Goal: Check status: Check status

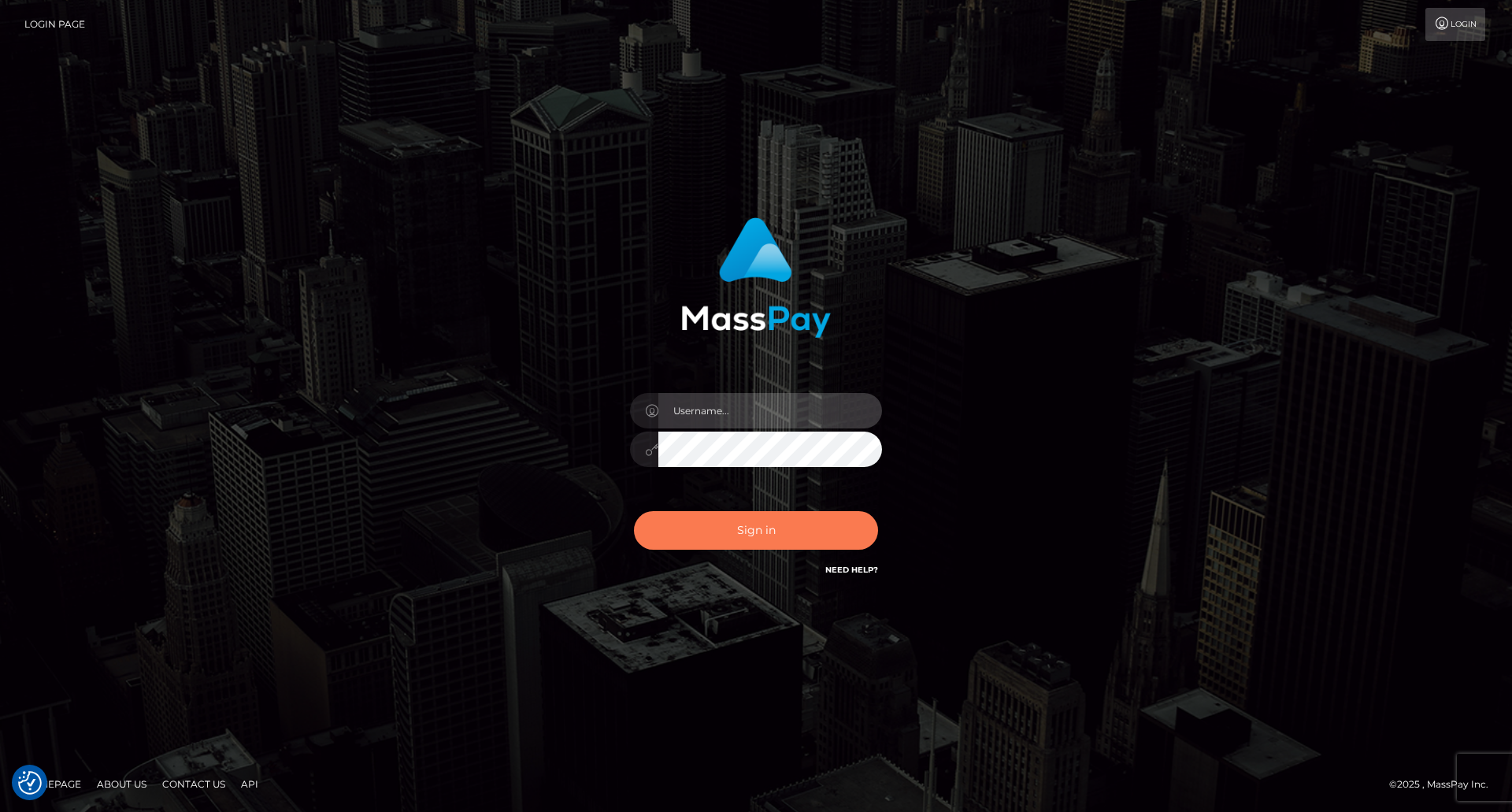
type input "Dikla Silver"
click at [732, 530] on button "Sign in" at bounding box center [755, 531] width 244 height 39
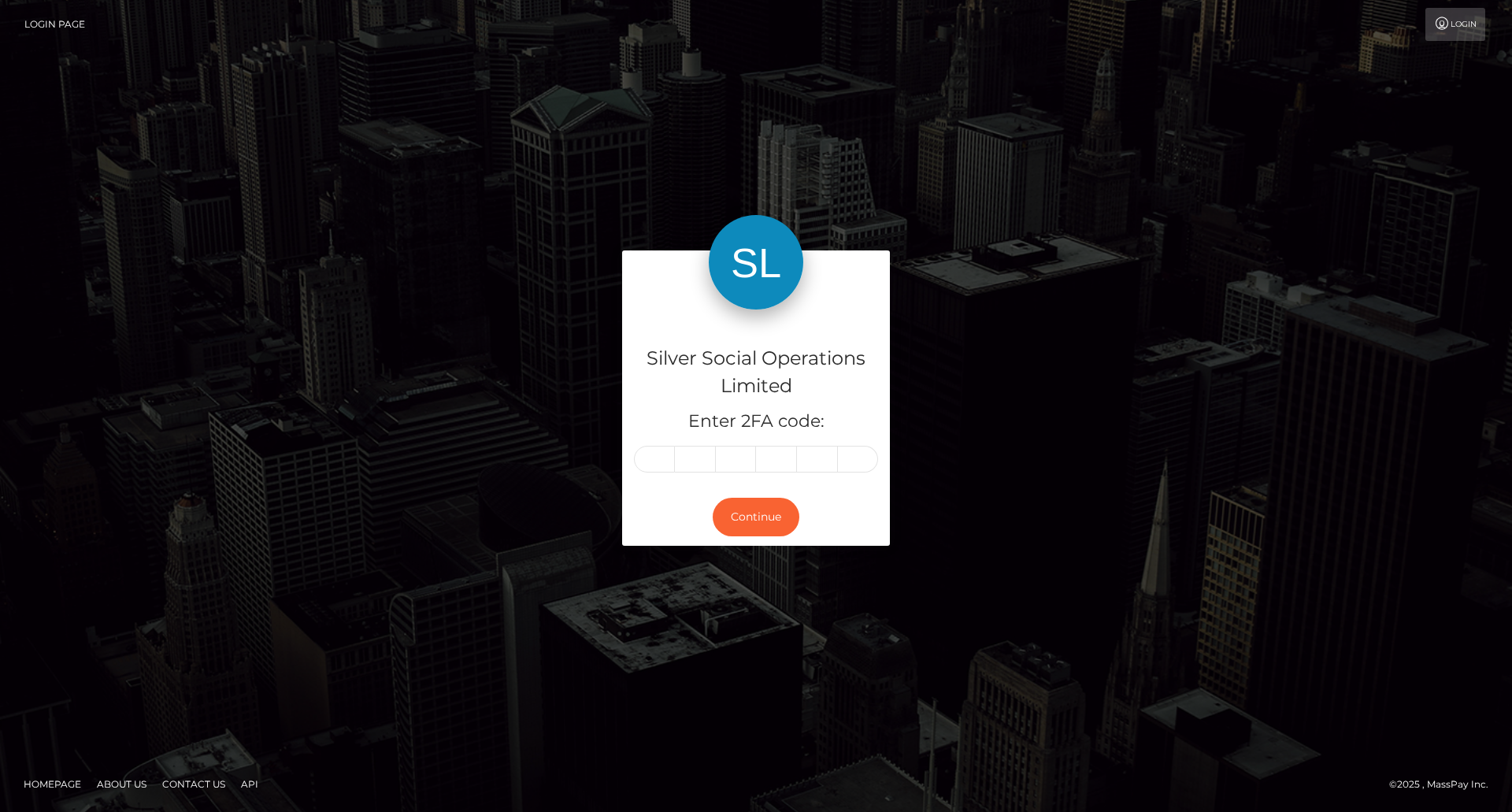
click at [666, 460] on input "text" at bounding box center [654, 459] width 41 height 27
type input "0"
type input "2"
type input "1"
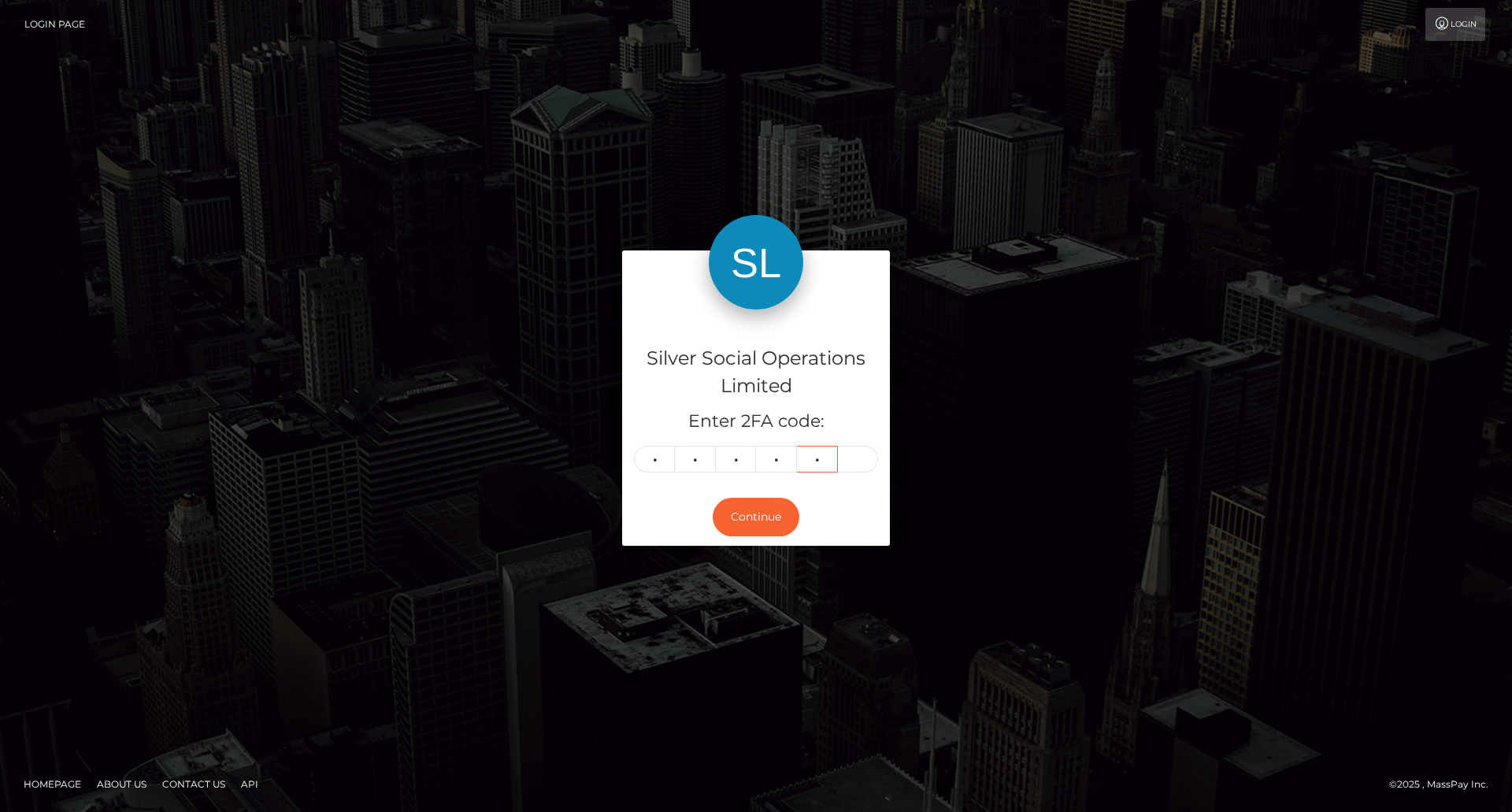
type input "9"
click at [755, 520] on button "Continue" at bounding box center [756, 518] width 87 height 39
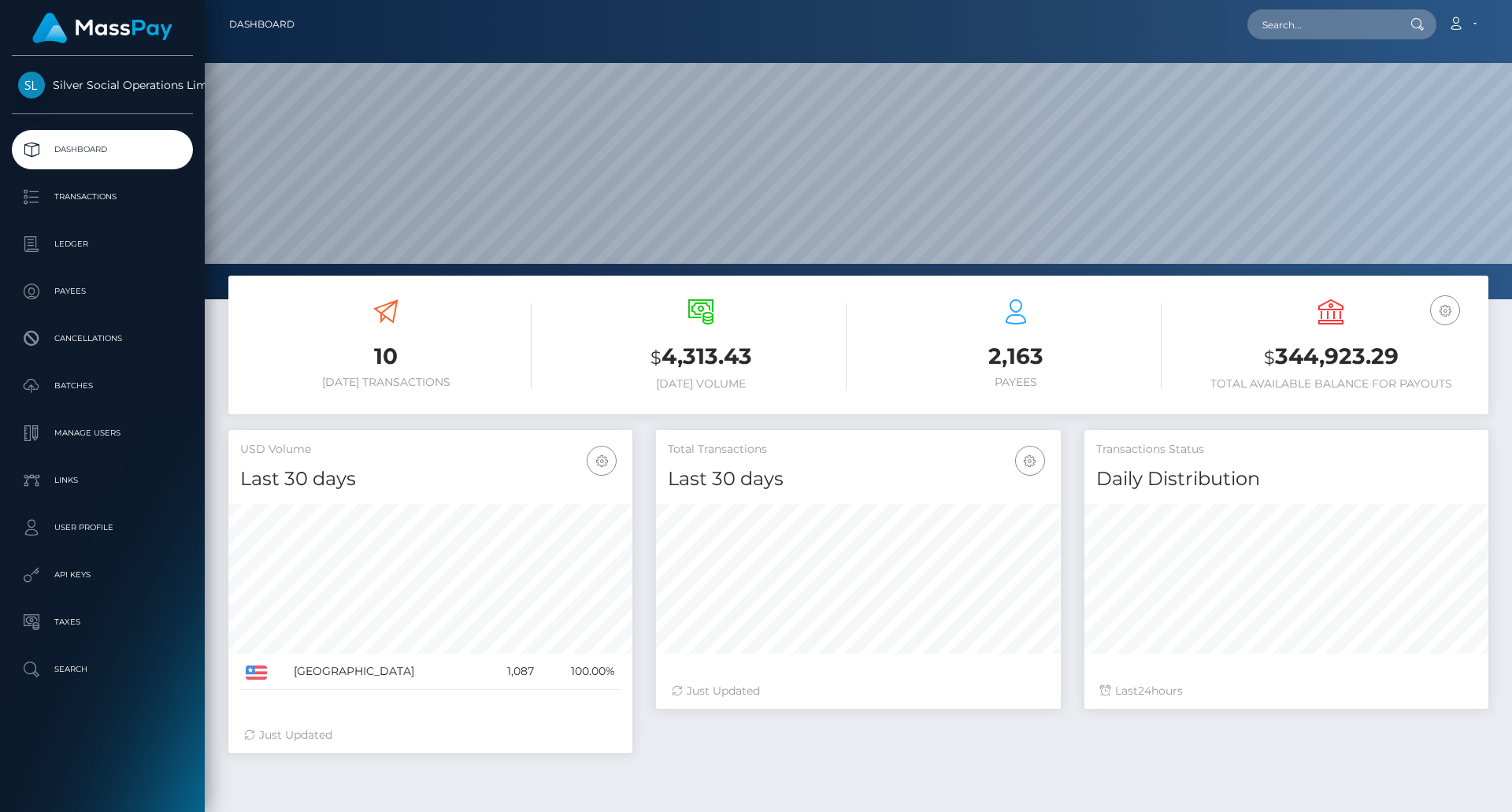
scroll to position [279, 405]
click at [1352, 357] on h3 "$ 344,923.29" at bounding box center [1330, 357] width 292 height 32
click at [1368, 355] on h3 "$ 344,923.29" at bounding box center [1330, 357] width 292 height 32
